Goal: Transaction & Acquisition: Purchase product/service

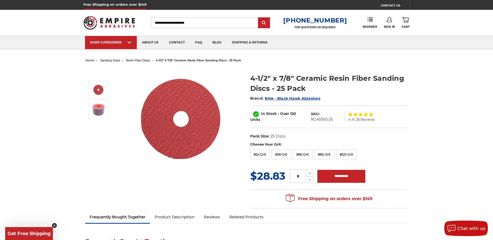
click at [204, 22] on input "Search" at bounding box center [204, 22] width 107 height 11
click at [207, 22] on input "Search" at bounding box center [204, 22] width 107 height 11
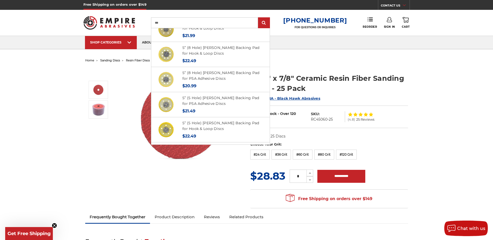
scroll to position [252, 0]
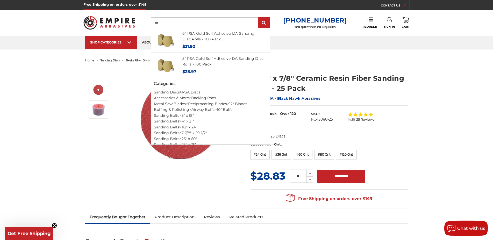
type input "**"
click at [312, 59] on ul "home sanding discs resin fiber discs 4-1/2" x 7/8" ceramic resin fiber sanding …" at bounding box center [246, 61] width 323 height 8
click at [214, 170] on img at bounding box center [182, 119] width 104 height 103
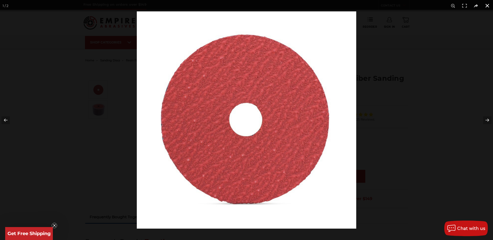
click at [488, 6] on button at bounding box center [487, 5] width 11 height 11
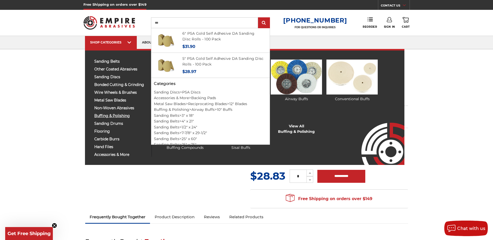
click at [110, 115] on span "buffing & polishing" at bounding box center [121, 116] width 54 height 4
